Goal: Task Accomplishment & Management: Manage account settings

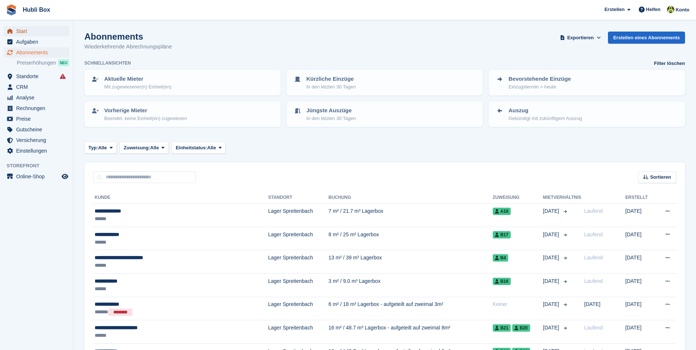
click at [45, 35] on span "Start" at bounding box center [38, 31] width 44 height 10
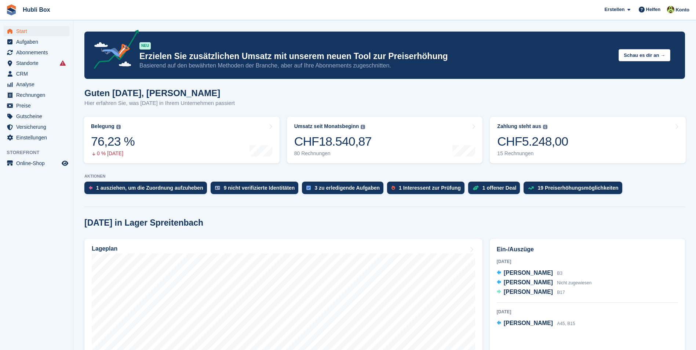
click at [564, 136] on link "Zahlung steht aus Der gesamte ausstehende Saldo aller offenen Rechnungen. CHF5.…" at bounding box center [588, 140] width 196 height 47
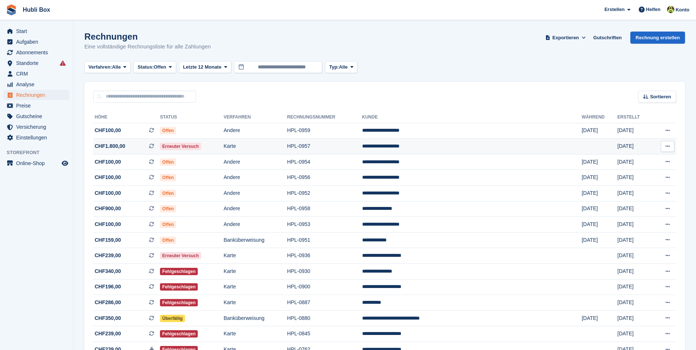
click at [362, 145] on td "HPL-0957" at bounding box center [324, 147] width 75 height 16
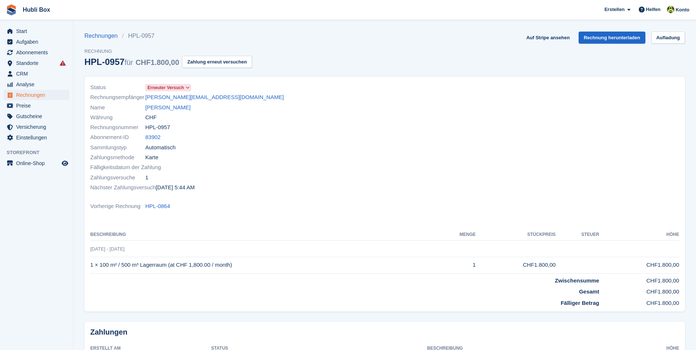
click at [188, 87] on icon at bounding box center [188, 88] width 4 height 4
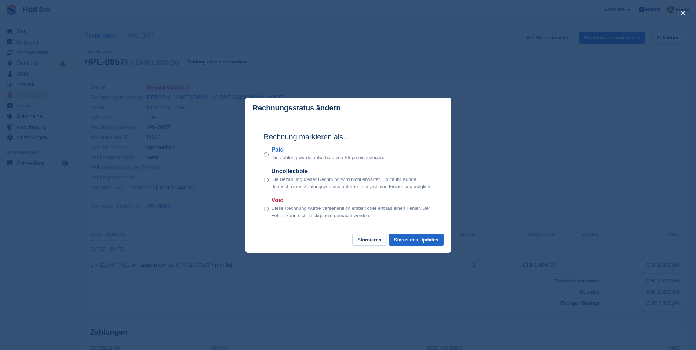
click at [269, 153] on div "Paid Die Zahlung wurde außerhalb von Stripe eingezogen." at bounding box center [348, 153] width 169 height 16
click at [417, 242] on button "Status des Updates" at bounding box center [416, 240] width 55 height 12
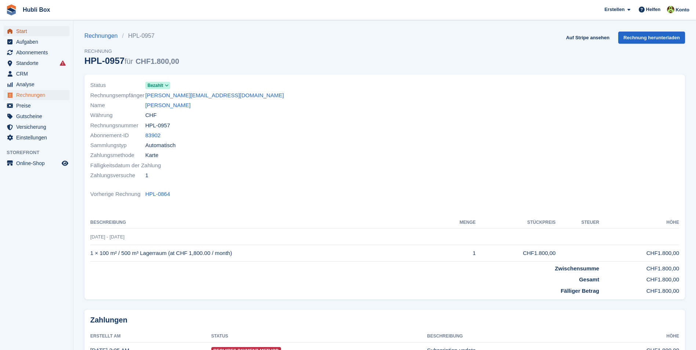
click at [28, 30] on span "Start" at bounding box center [38, 31] width 44 height 10
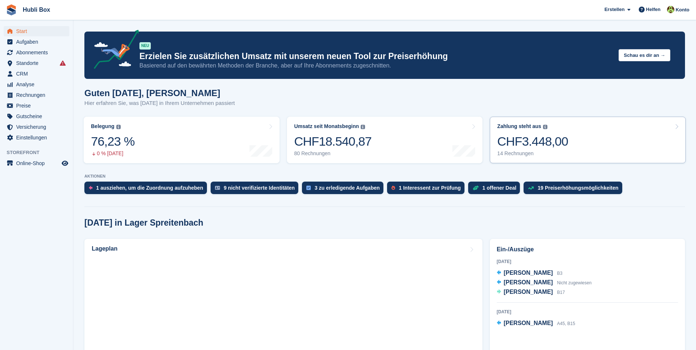
click at [577, 144] on link "Zahlung steht aus Der gesamte ausstehende Saldo aller offenen Rechnungen. CHF3.…" at bounding box center [588, 140] width 196 height 47
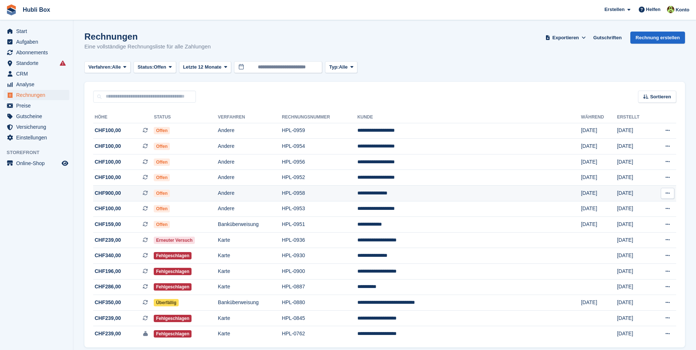
click at [358, 194] on td "HPL-0958" at bounding box center [320, 194] width 76 height 16
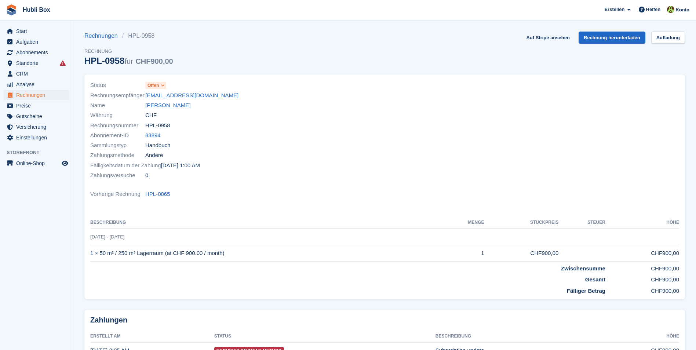
click at [163, 84] on icon at bounding box center [163, 85] width 4 height 4
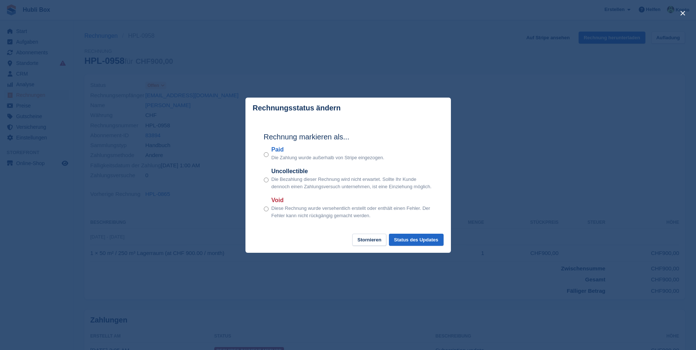
click at [258, 148] on div "Rechnung markieren als... Paid Die Zahlung wurde außerhalb von Stripe eingezoge…" at bounding box center [349, 177] width 184 height 116
click at [396, 233] on div "Rechnung markieren als... Paid Die Zahlung wurde außerhalb von Stripe eingezoge…" at bounding box center [349, 177] width 184 height 116
click at [400, 237] on button "Status des Updates" at bounding box center [416, 240] width 55 height 12
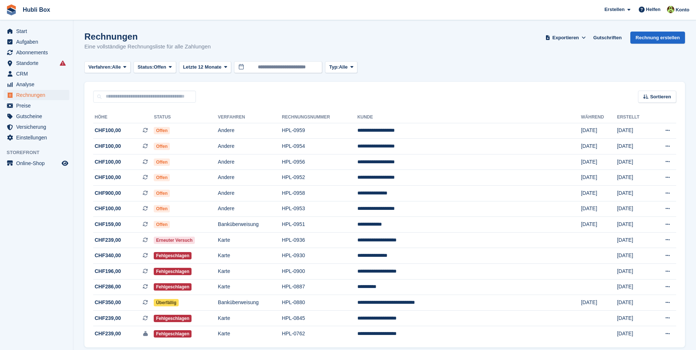
click at [128, 132] on span "CHF100,00 Dies ist eine wiederkehrende Abonnementrechnung." at bounding box center [123, 131] width 61 height 8
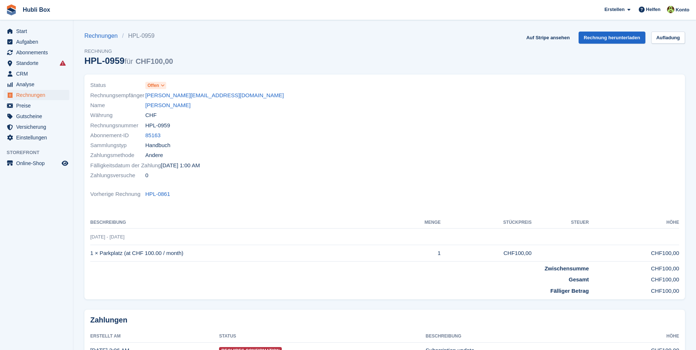
click at [151, 87] on span "Offen" at bounding box center [153, 85] width 11 height 7
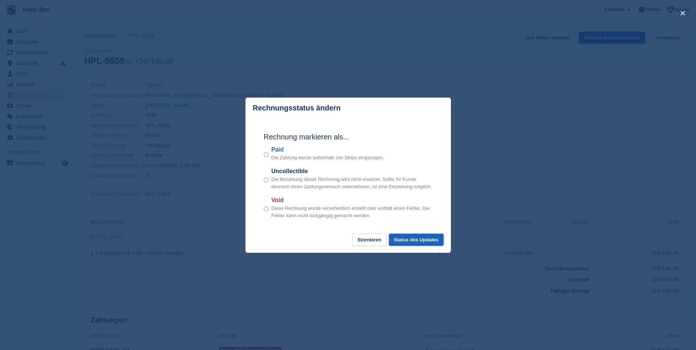
click at [423, 245] on button "Status des Updates" at bounding box center [416, 240] width 55 height 12
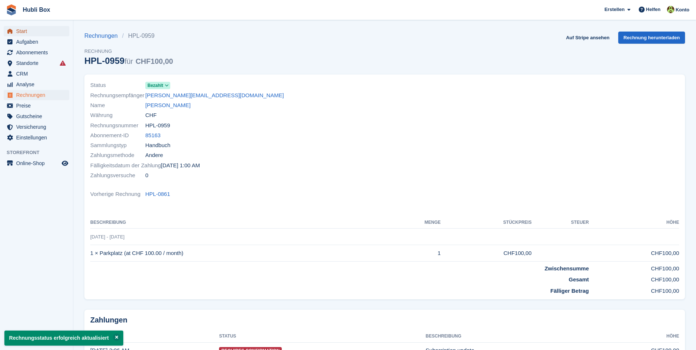
click at [31, 28] on span "Start" at bounding box center [38, 31] width 44 height 10
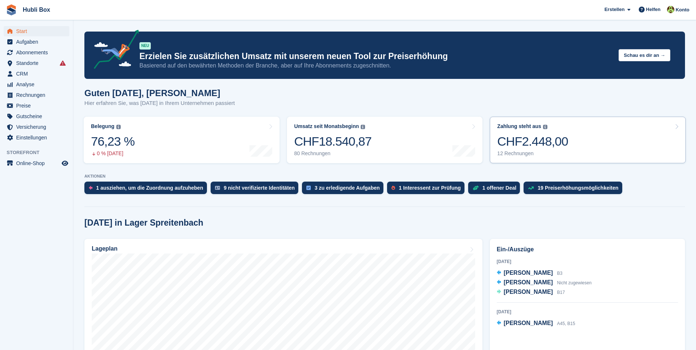
click at [597, 134] on link "Zahlung steht aus Der gesamte ausstehende Saldo aller offenen Rechnungen. CHF2.…" at bounding box center [588, 140] width 196 height 47
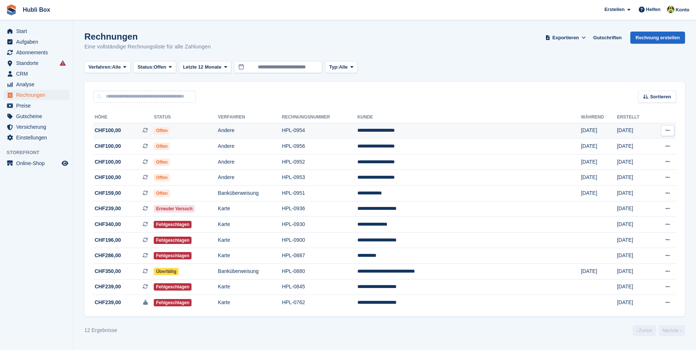
click at [149, 133] on span "CHF100,00 Dies ist eine wiederkehrende Abonnementrechnung." at bounding box center [123, 131] width 61 height 8
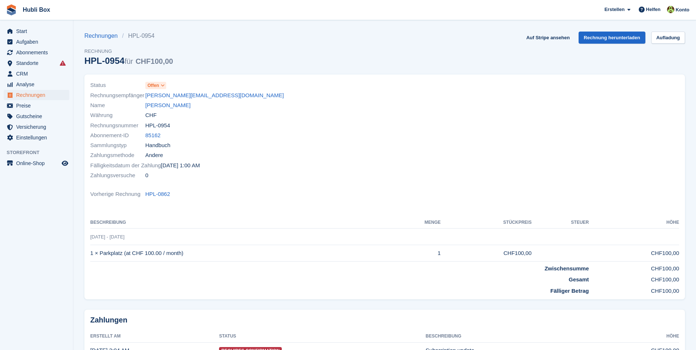
click at [154, 83] on span "Offen" at bounding box center [153, 85] width 11 height 7
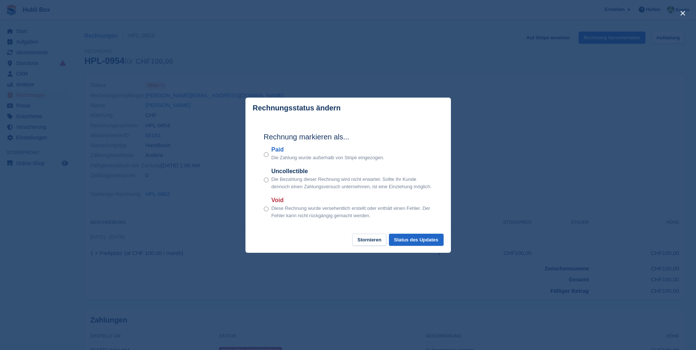
click at [271, 156] on div "Paid Die Zahlung wurde außerhalb von Stripe eingezogen." at bounding box center [348, 153] width 169 height 16
click at [427, 241] on button "Status des Updates" at bounding box center [416, 240] width 55 height 12
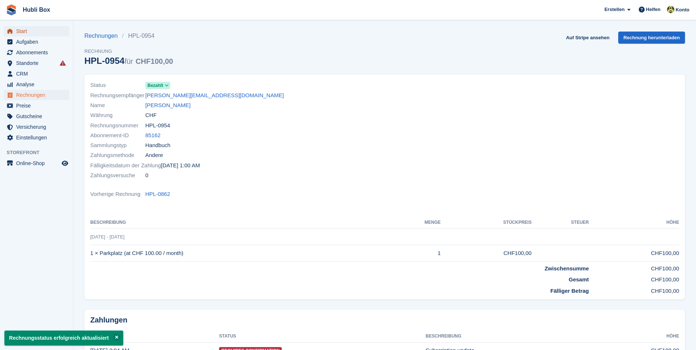
click at [32, 33] on span "Start" at bounding box center [38, 31] width 44 height 10
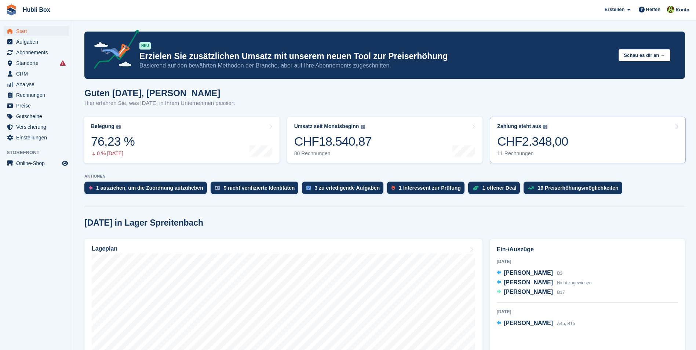
click at [548, 144] on div "CHF2.348,00" at bounding box center [532, 141] width 71 height 15
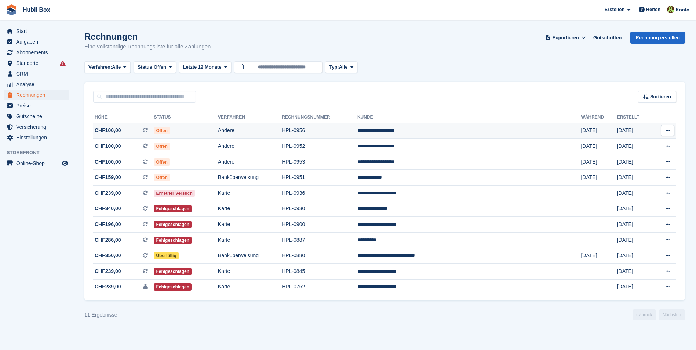
click at [123, 128] on span "CHF100,00 Dies ist eine wiederkehrende Abonnementrechnung." at bounding box center [123, 131] width 61 height 8
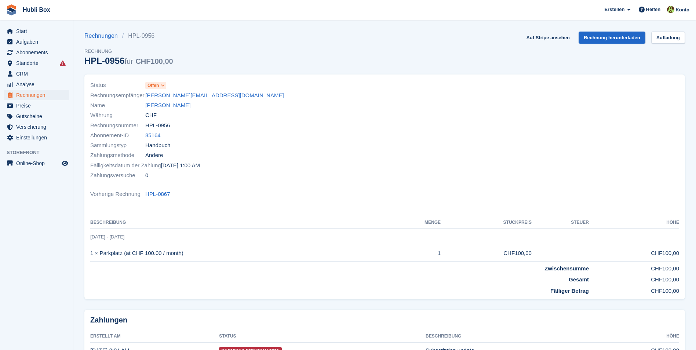
click at [161, 81] on link "Offen" at bounding box center [155, 85] width 21 height 8
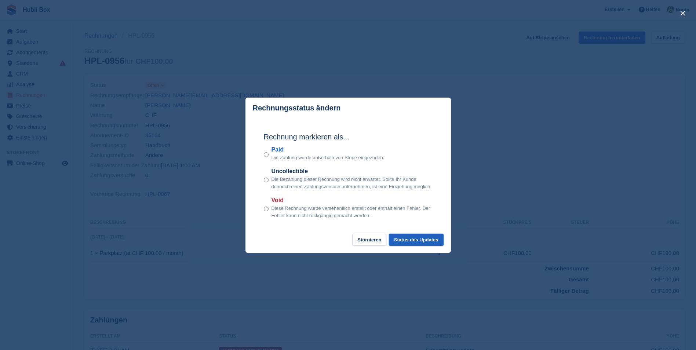
click at [421, 243] on button "Status des Updates" at bounding box center [416, 240] width 55 height 12
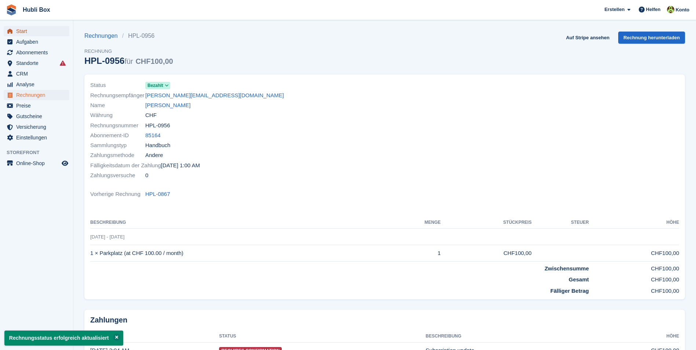
click at [31, 26] on span "Start" at bounding box center [38, 31] width 44 height 10
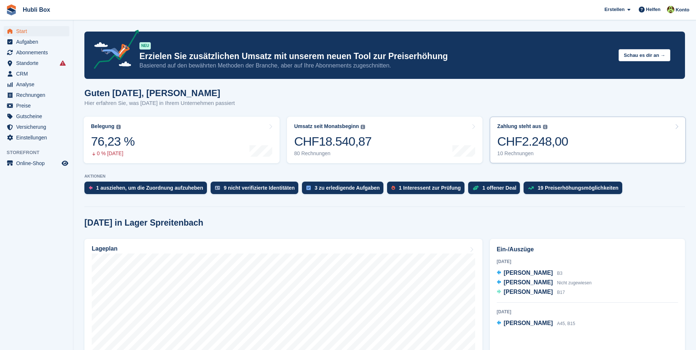
click at [577, 139] on link "Zahlung steht aus Der gesamte ausstehende Saldo aller offenen Rechnungen. CHF2.…" at bounding box center [588, 140] width 196 height 47
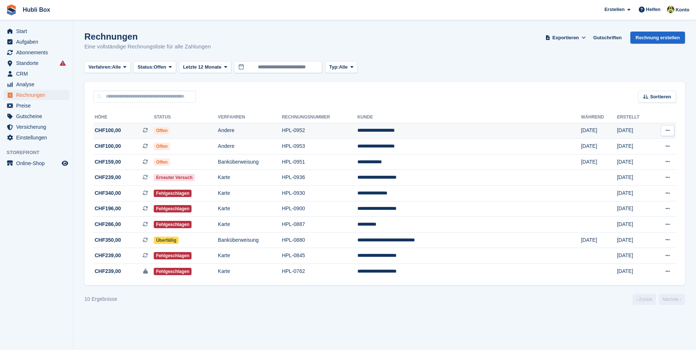
click at [218, 130] on td "Offen" at bounding box center [186, 131] width 64 height 16
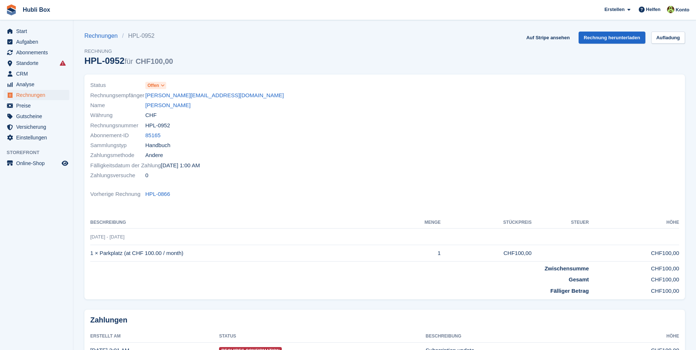
click at [162, 87] on icon at bounding box center [163, 85] width 4 height 4
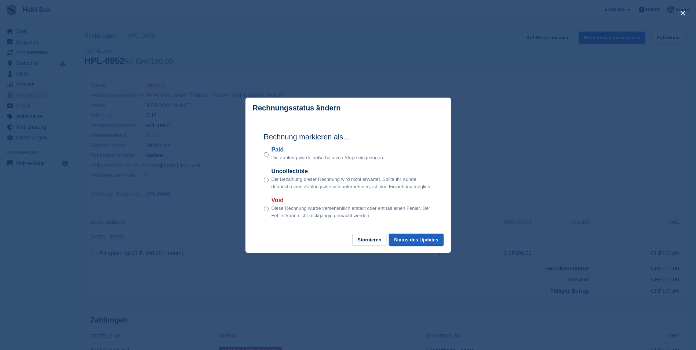
click at [407, 239] on button "Status des Updates" at bounding box center [416, 240] width 55 height 12
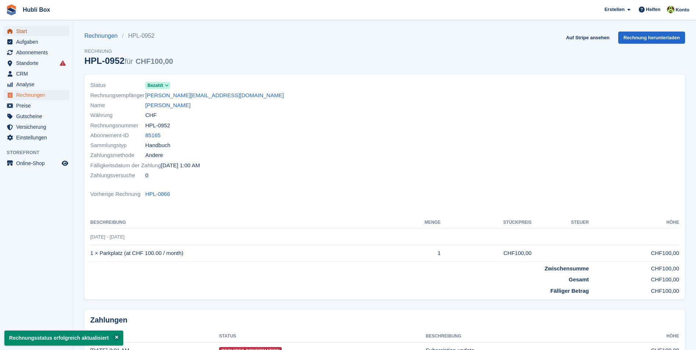
click at [26, 35] on span "Start" at bounding box center [38, 31] width 44 height 10
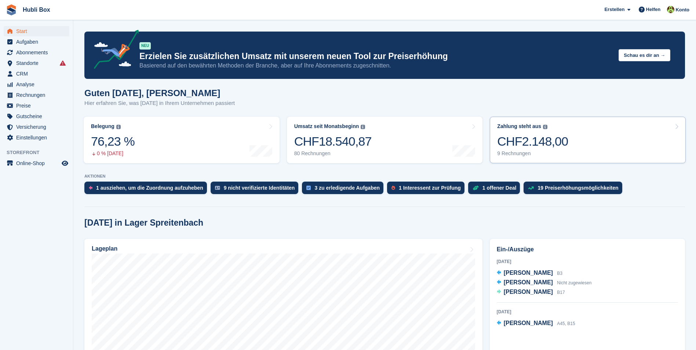
click at [569, 143] on link "Zahlung steht aus Der gesamte ausstehende Saldo aller offenen Rechnungen. CHF2.…" at bounding box center [588, 140] width 196 height 47
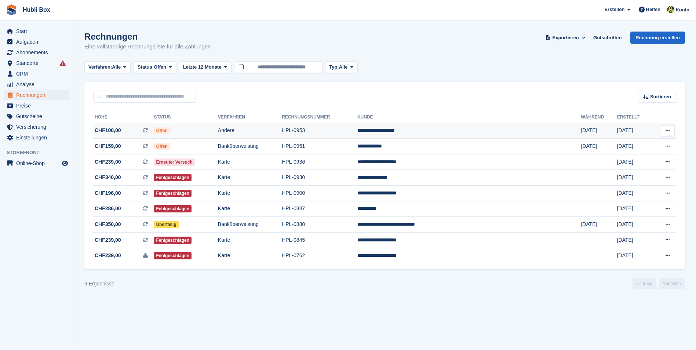
click at [214, 131] on td "Offen" at bounding box center [186, 131] width 64 height 16
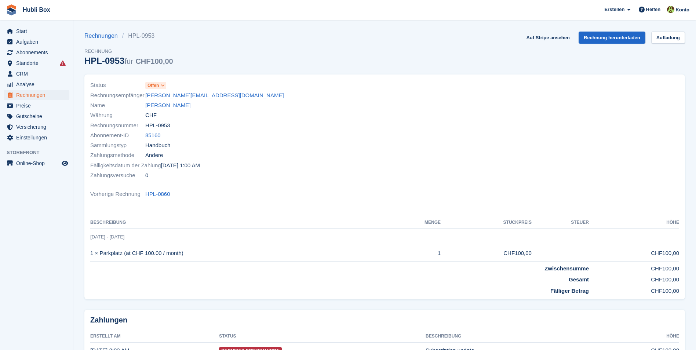
click at [159, 87] on span "Offen" at bounding box center [153, 85] width 11 height 7
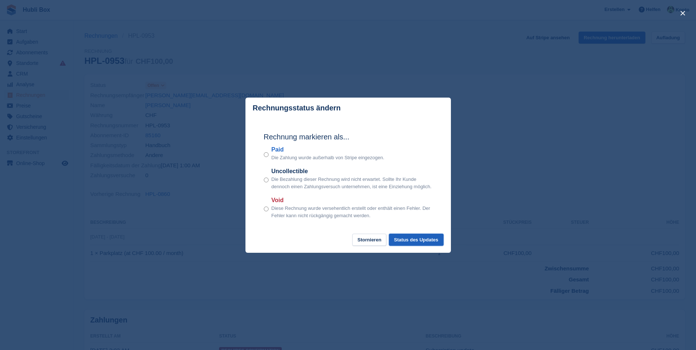
click at [428, 244] on button "Status des Updates" at bounding box center [416, 240] width 55 height 12
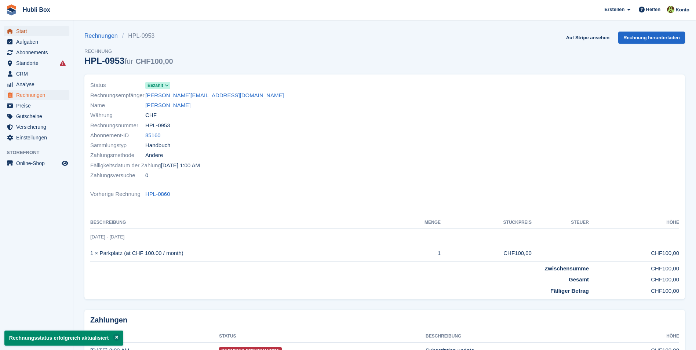
click at [33, 32] on span "Start" at bounding box center [38, 31] width 44 height 10
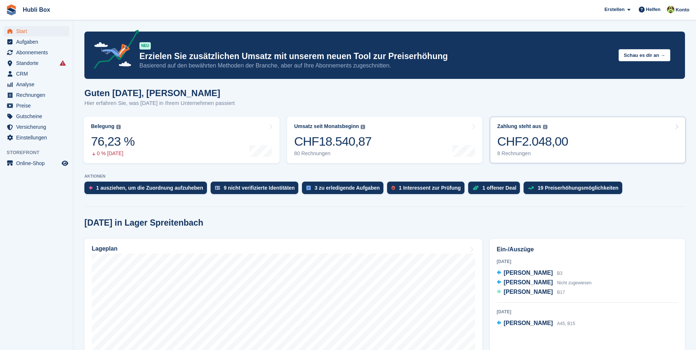
click at [596, 151] on link "Zahlung steht aus Der gesamte ausstehende Saldo aller offenen Rechnungen. CHF2.…" at bounding box center [588, 140] width 196 height 47
